Goal: Check status: Check status

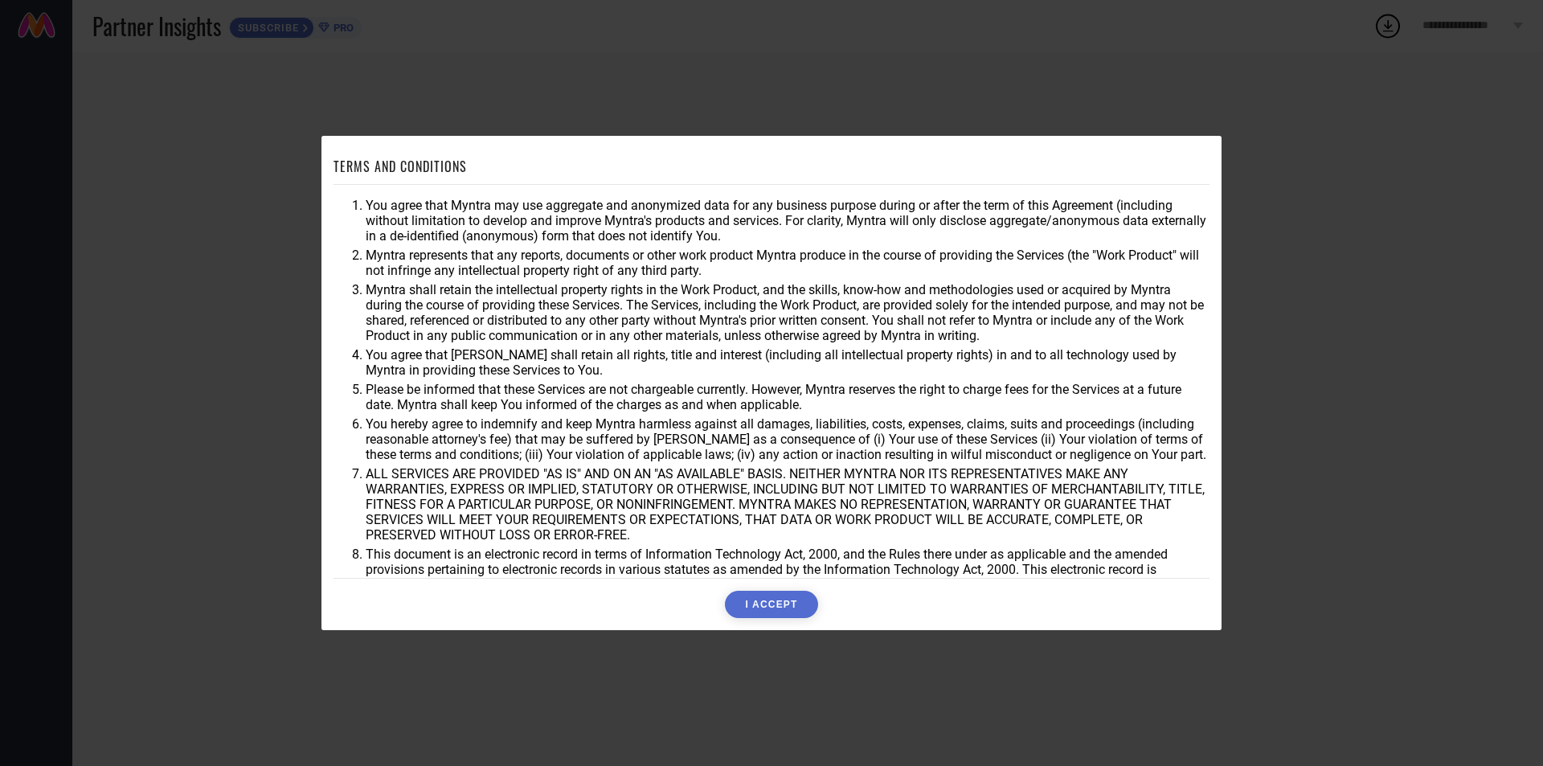
click at [769, 586] on div "TERMS AND CONDITIONS You agree that Myntra may use aggregate and anonymized dat…" at bounding box center [771, 383] width 876 height 470
click at [780, 600] on button "I ACCEPT" at bounding box center [771, 603] width 92 height 27
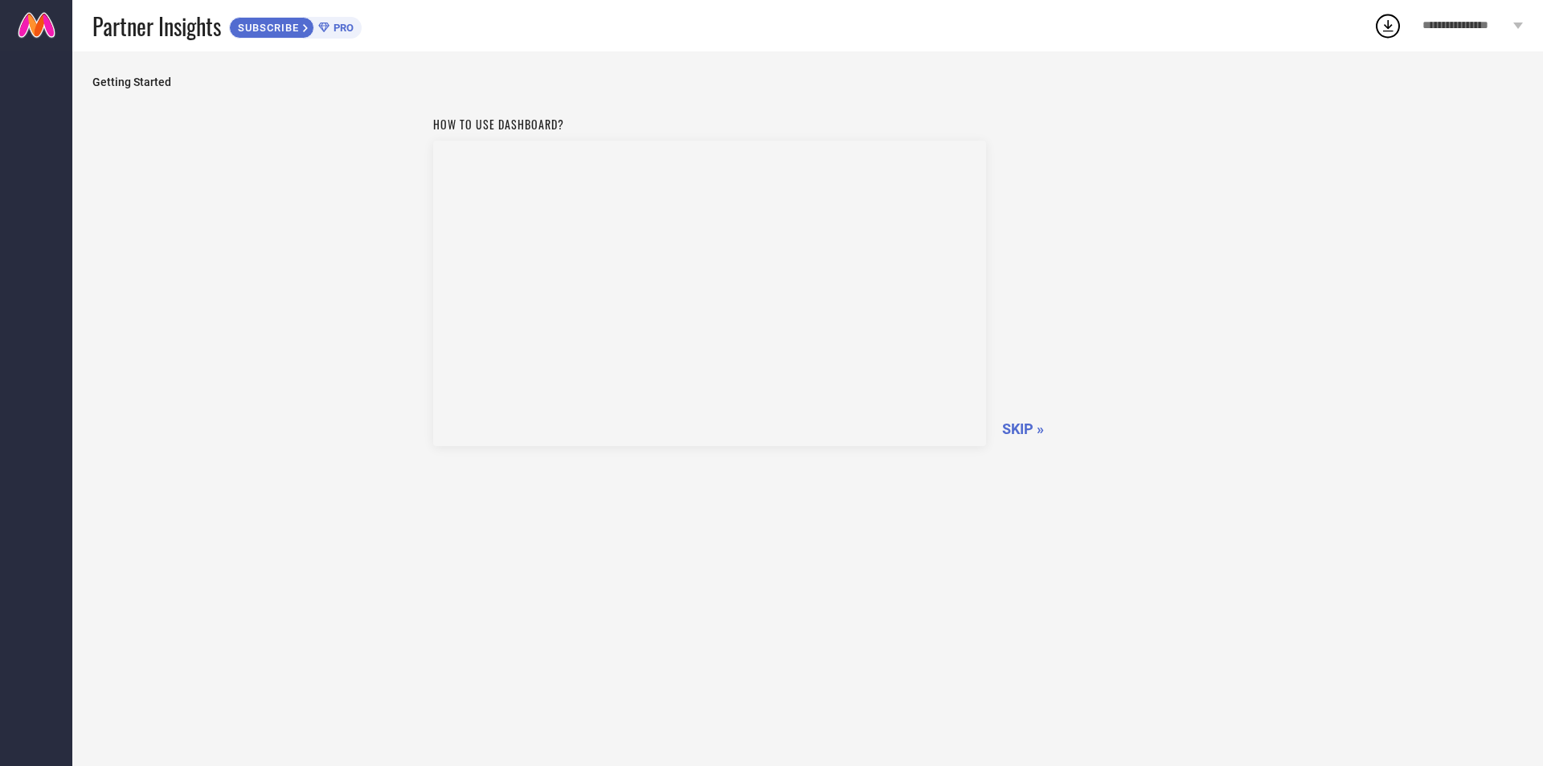
click at [1035, 425] on span "SKIP »" at bounding box center [1023, 428] width 42 height 17
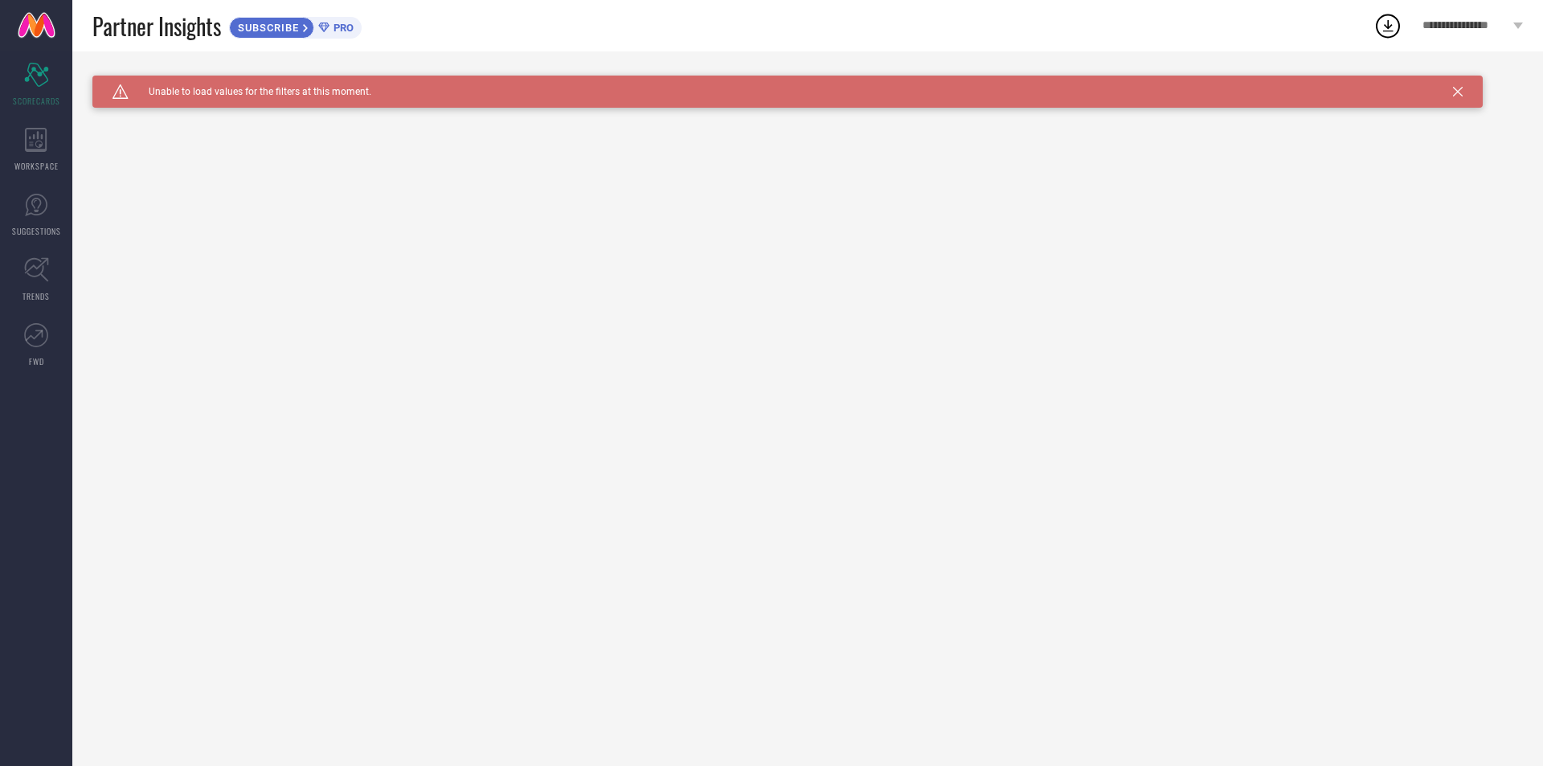
click at [1452, 87] on div "Caution Created with Sketch. Unable to load values for the filters at this mome…" at bounding box center [787, 92] width 1390 height 32
click at [1455, 96] on icon at bounding box center [1458, 92] width 10 height 10
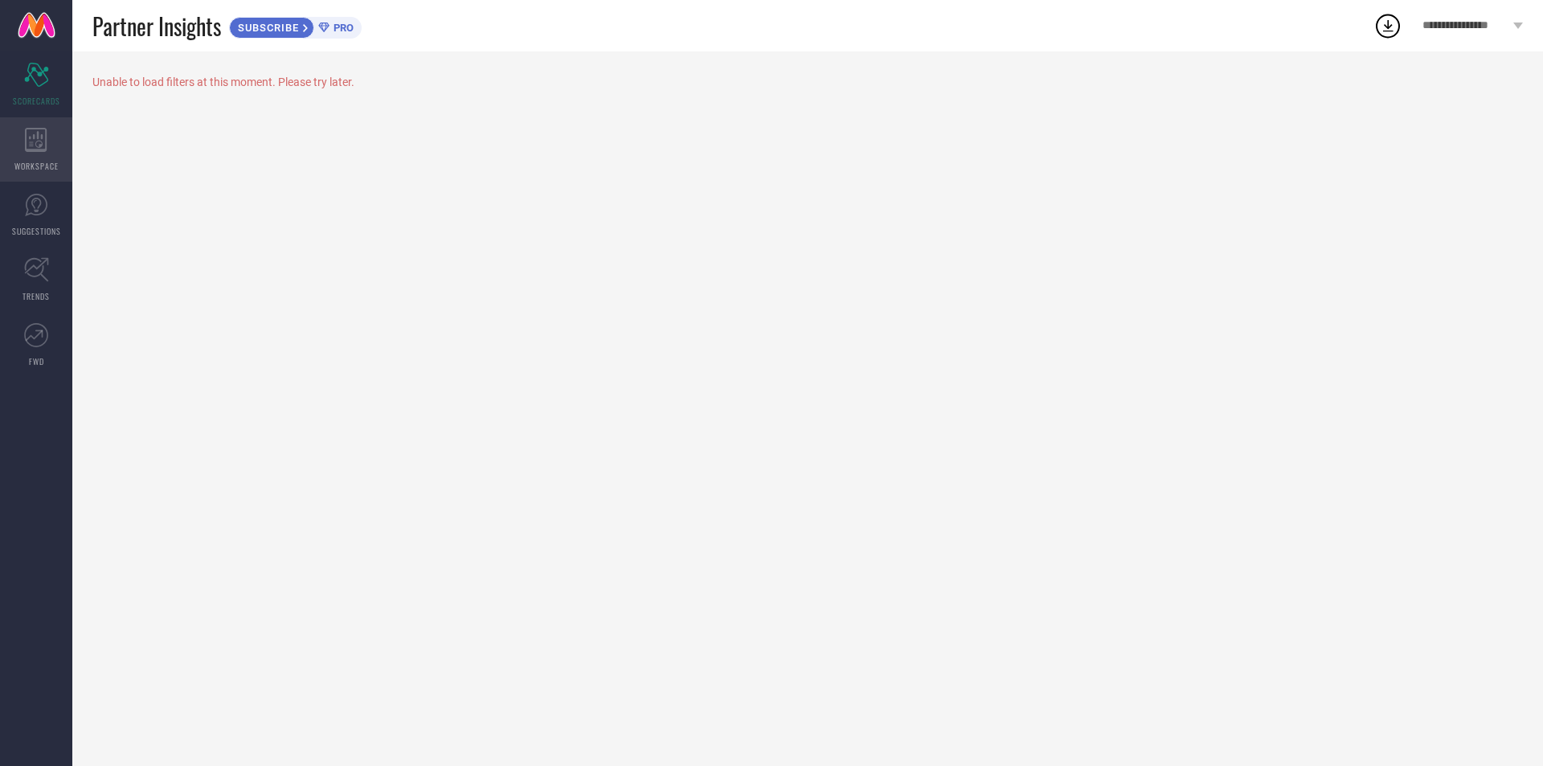
click at [25, 149] on icon at bounding box center [36, 140] width 22 height 24
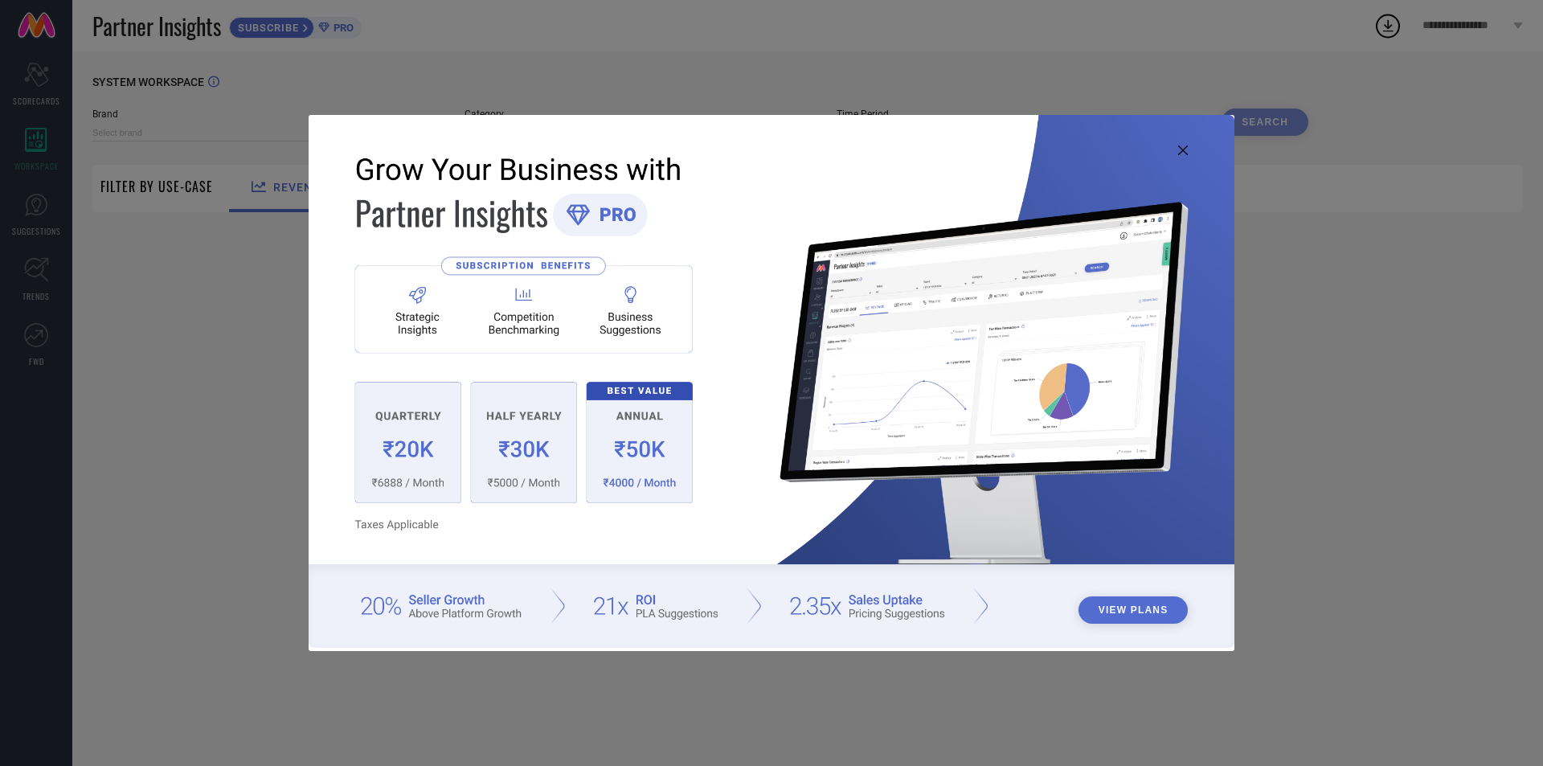
type input "1 STOP FASHION"
type input "All"
click at [1186, 146] on icon at bounding box center [1183, 150] width 10 height 10
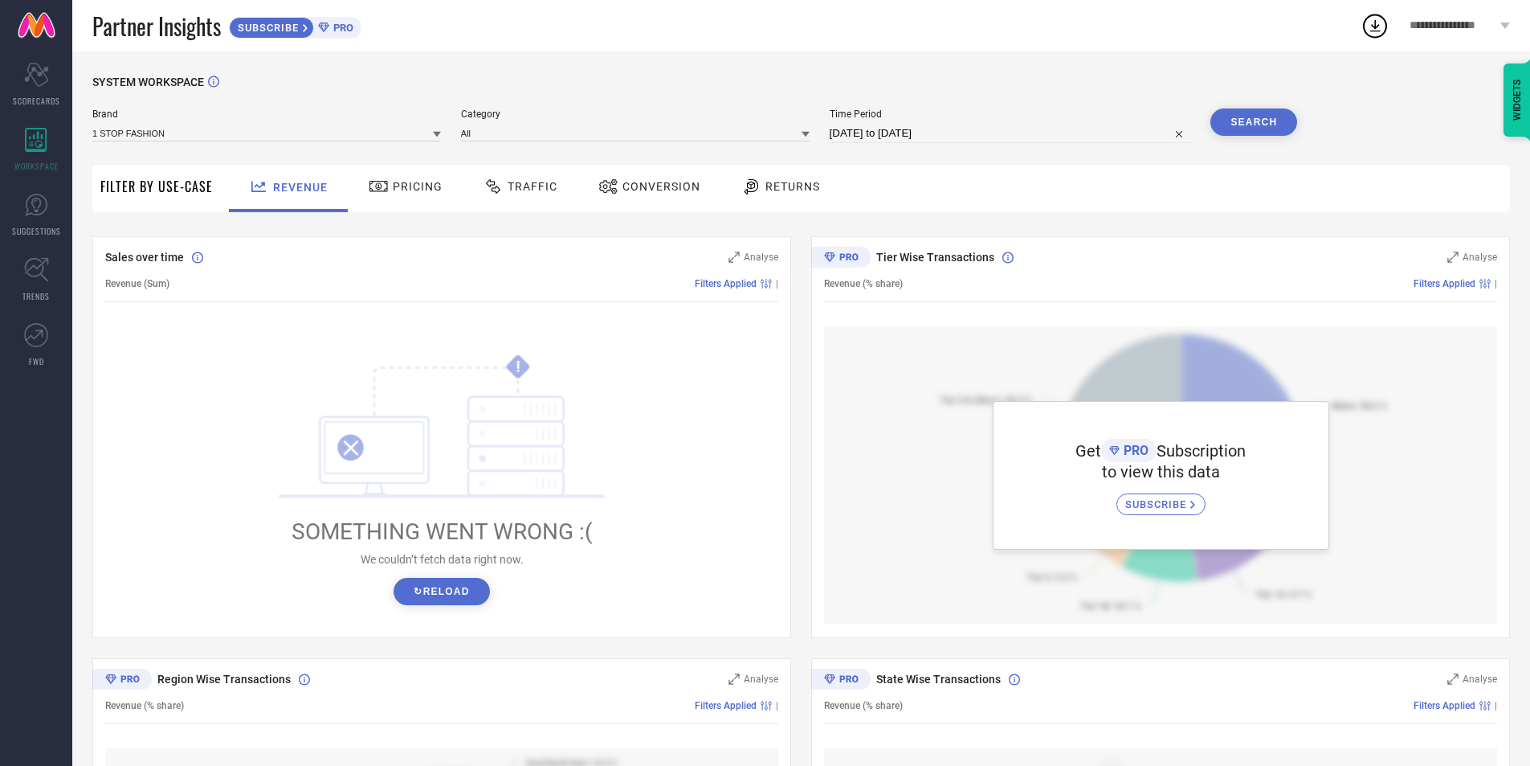
click at [415, 589] on button "↻ Reload" at bounding box center [442, 591] width 96 height 27
click at [415, 583] on button "↻ Reload" at bounding box center [442, 591] width 96 height 27
click at [436, 586] on button "↻ Reload" at bounding box center [442, 591] width 96 height 27
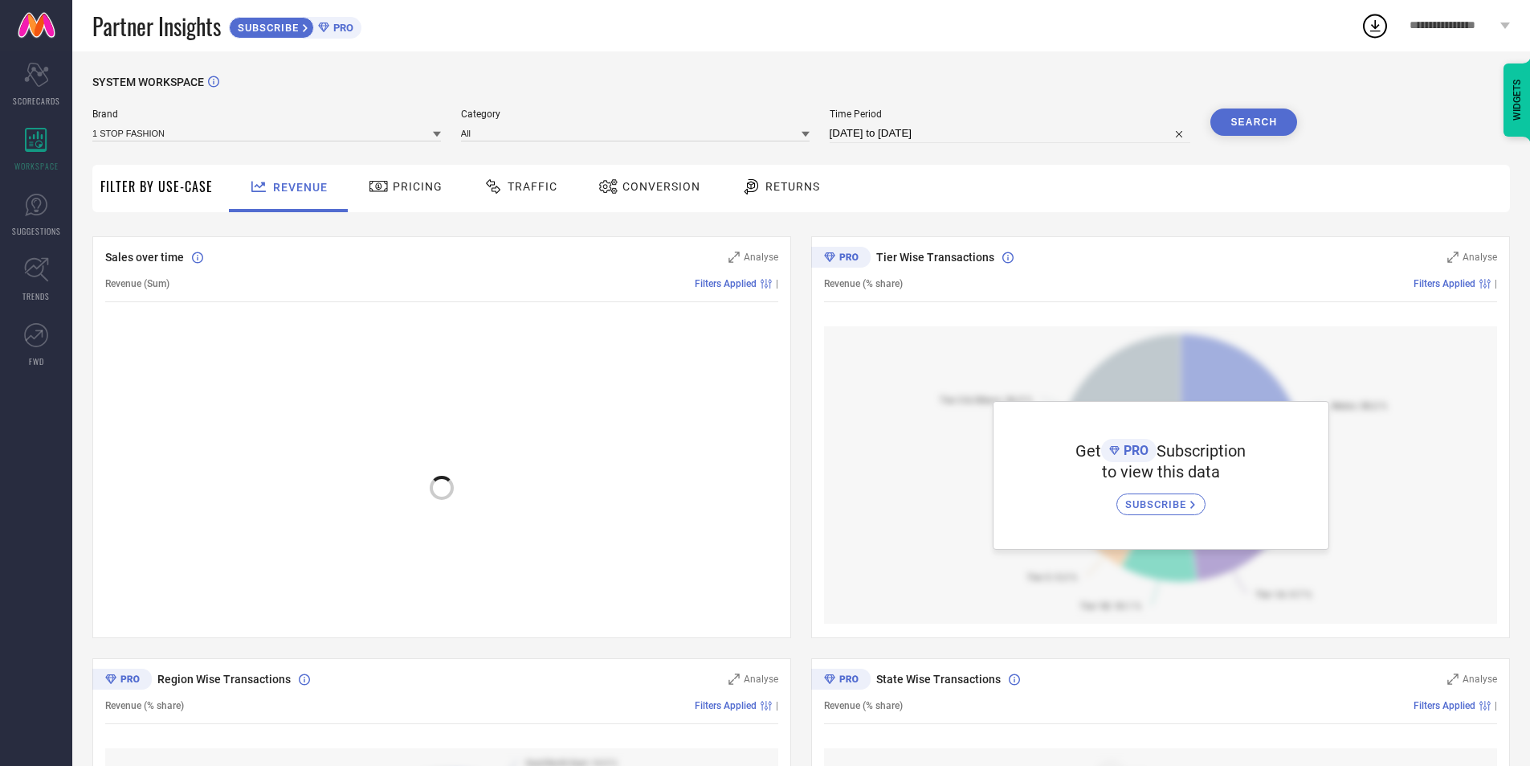
click at [436, 586] on div at bounding box center [441, 479] width 673 height 306
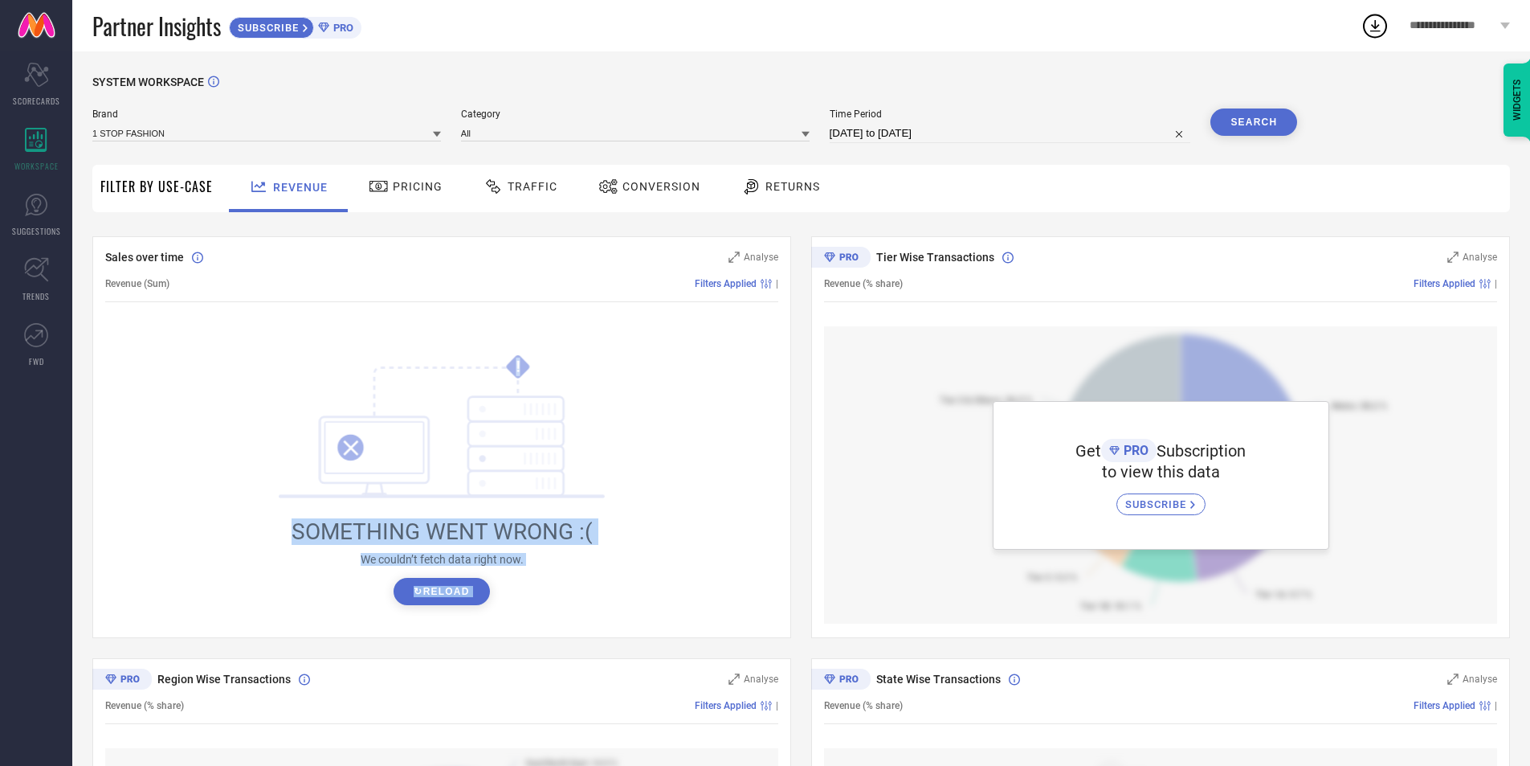
click at [436, 586] on button "↻ Reload" at bounding box center [442, 591] width 96 height 27
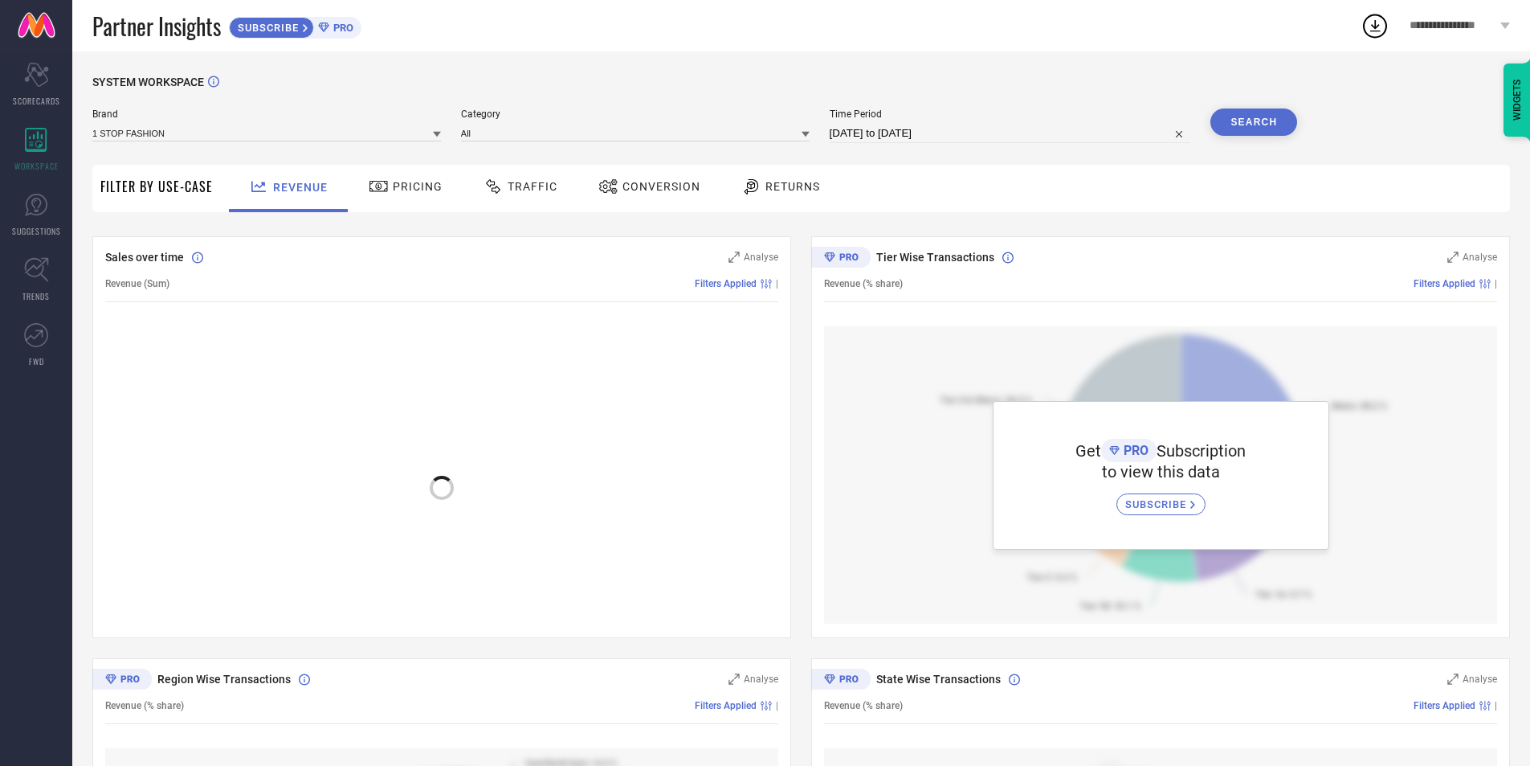
click at [436, 586] on div at bounding box center [441, 479] width 673 height 306
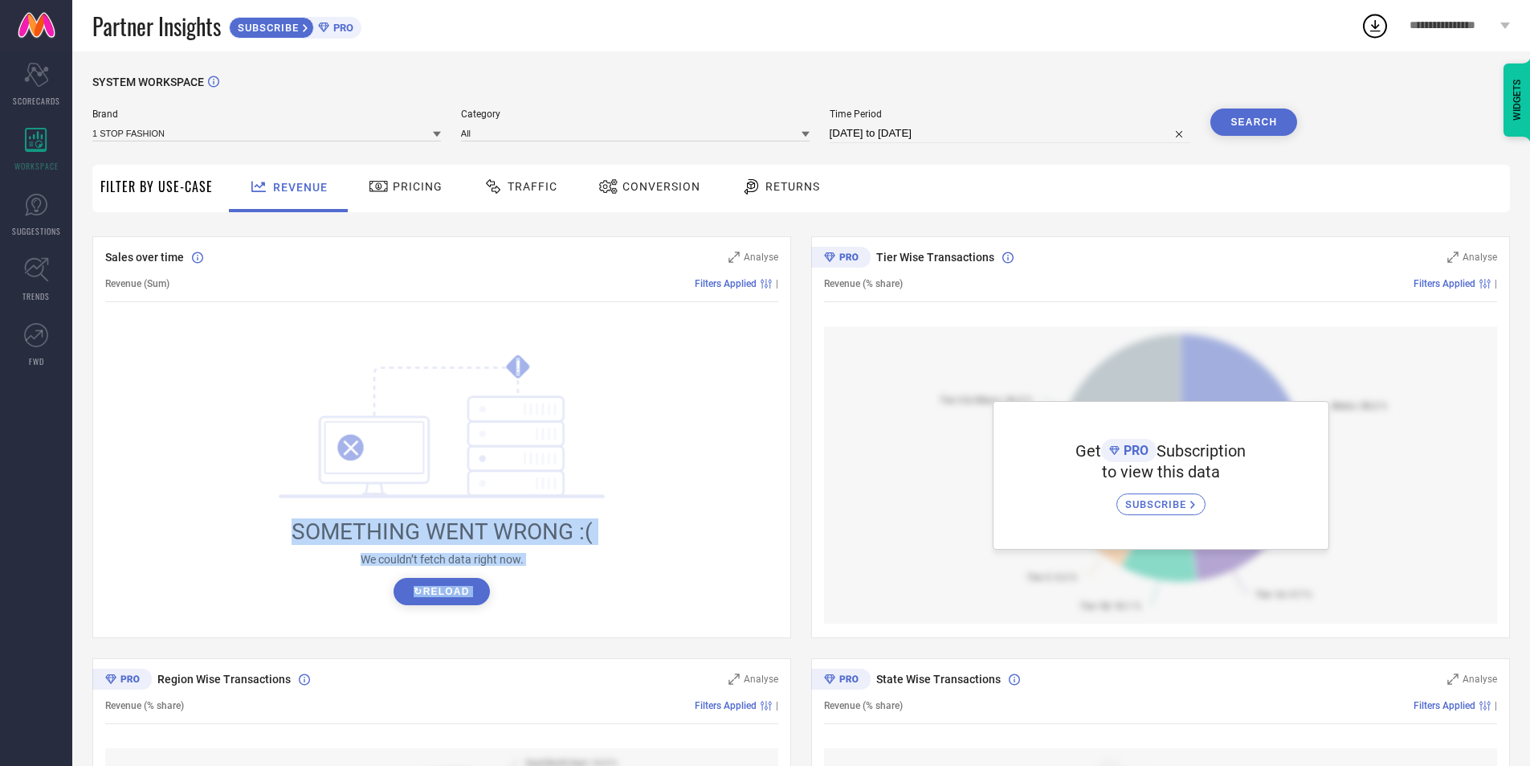
click at [436, 586] on button "↻ Reload" at bounding box center [442, 591] width 96 height 27
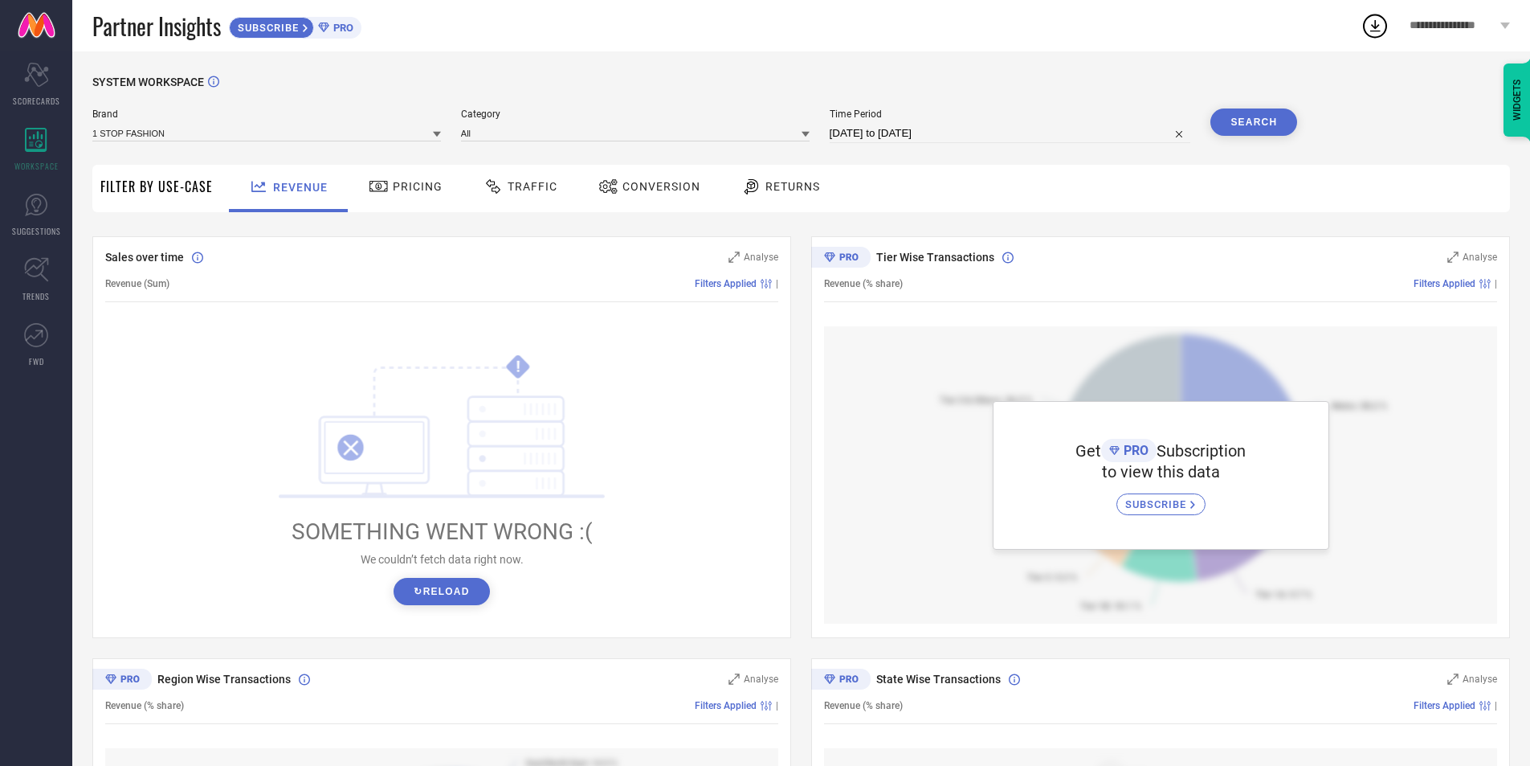
drag, startPoint x: 411, startPoint y: 202, endPoint x: 452, endPoint y: 191, distance: 43.1
click at [411, 202] on div "Pricing" at bounding box center [406, 188] width 114 height 47
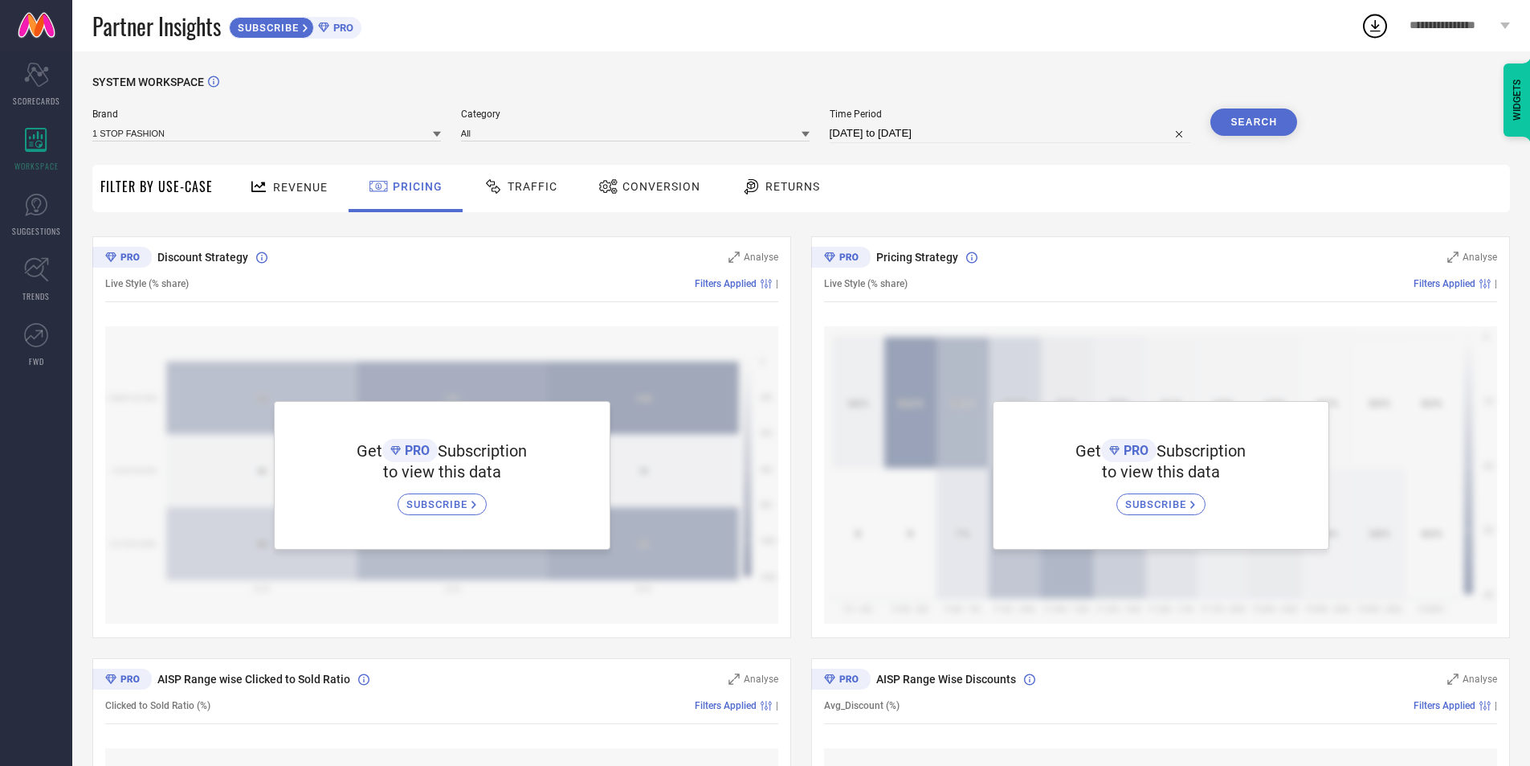
click at [497, 190] on icon at bounding box center [494, 186] width 20 height 19
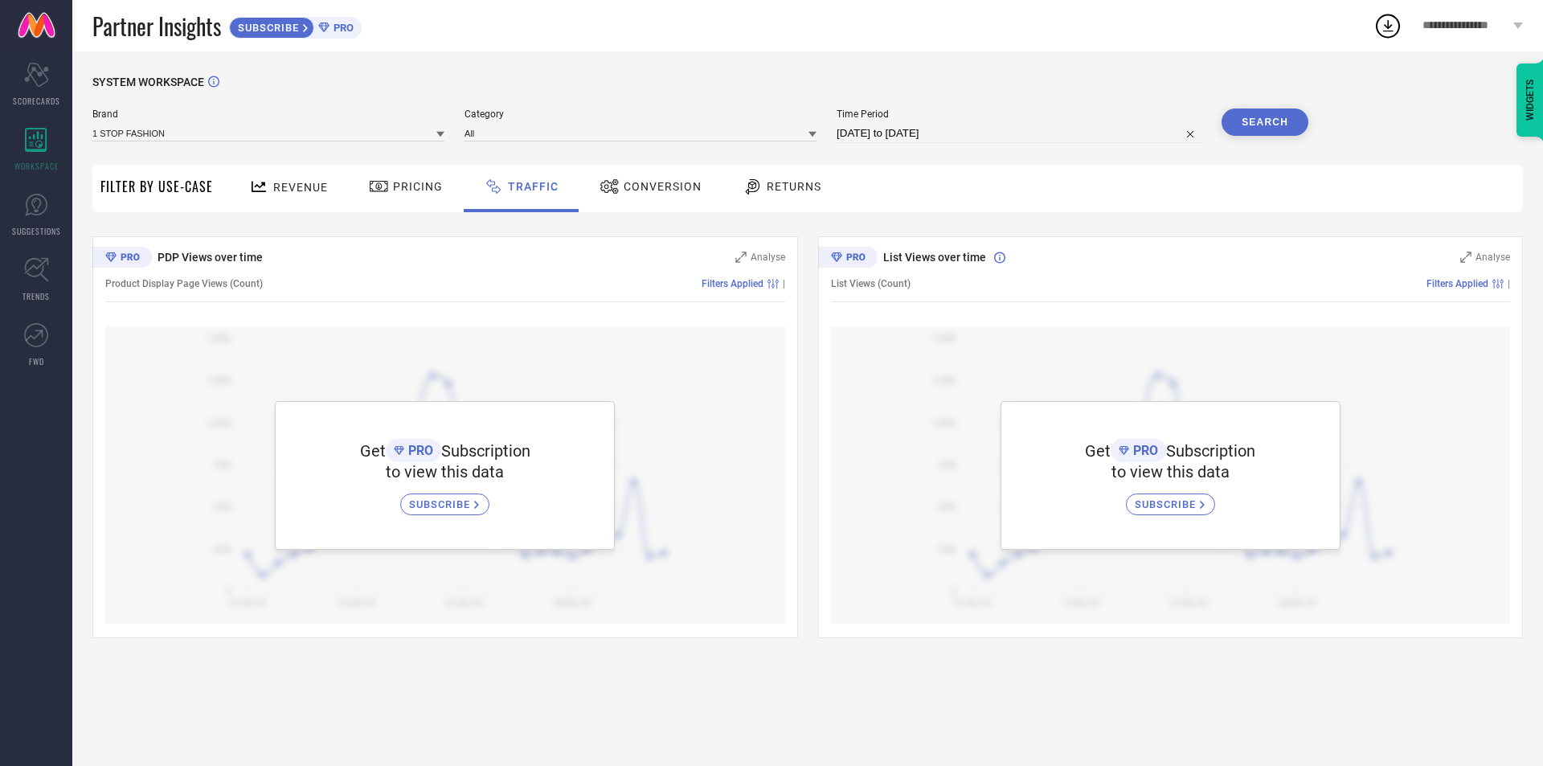
click at [274, 182] on span "Revenue" at bounding box center [300, 187] width 55 height 13
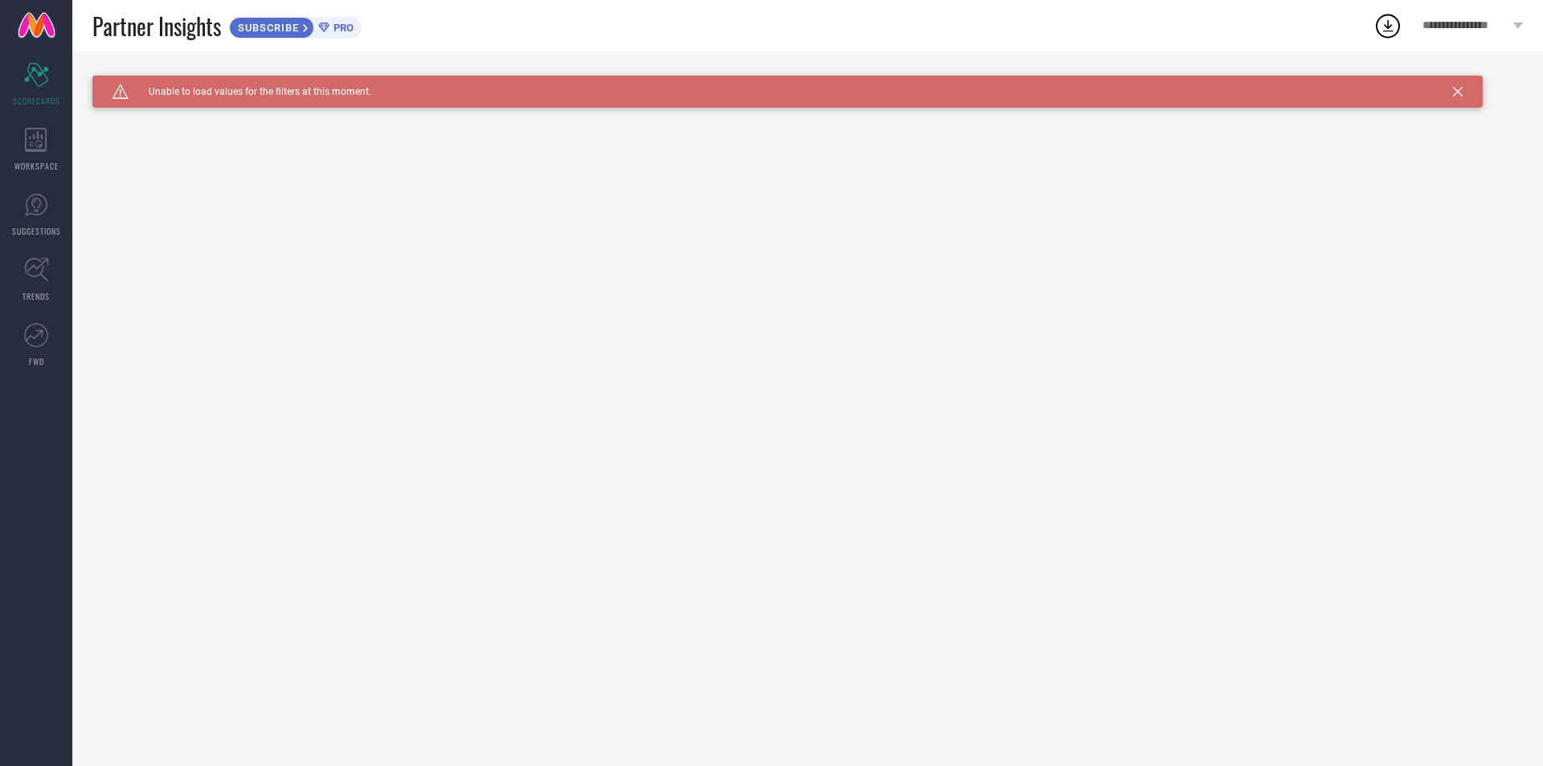
click at [1479, 39] on div "**********" at bounding box center [1472, 25] width 141 height 51
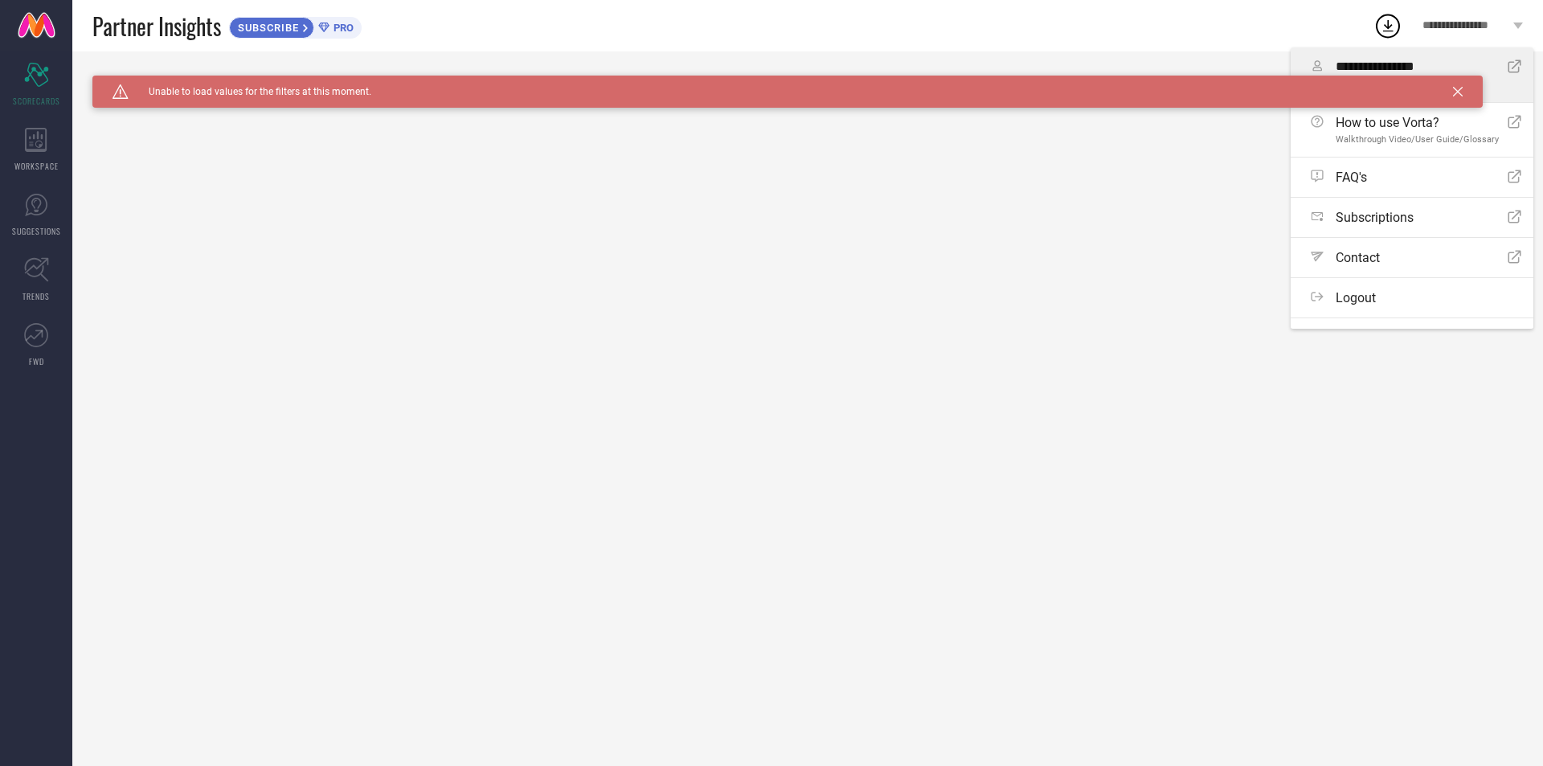
click at [1428, 69] on span "**********" at bounding box center [1415, 66] width 160 height 15
click at [1462, 90] on div "Caution Created with Sketch. Unable to load values for the filters at this mome…" at bounding box center [787, 92] width 1390 height 32
